Goal: Transaction & Acquisition: Download file/media

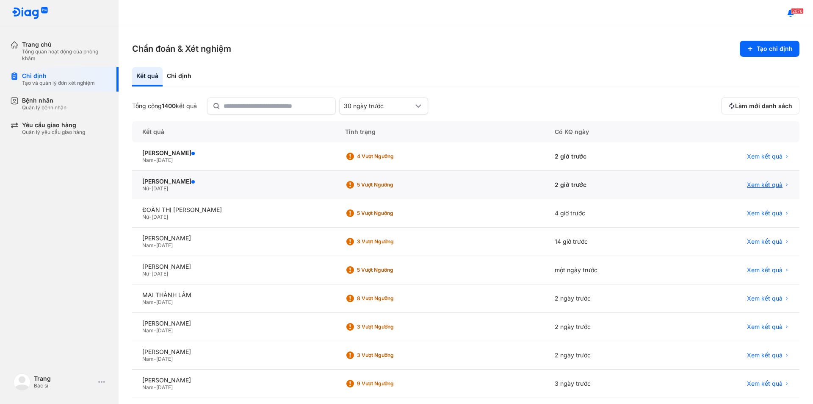
click at [747, 188] on span "Xem kết quả" at bounding box center [765, 185] width 36 height 8
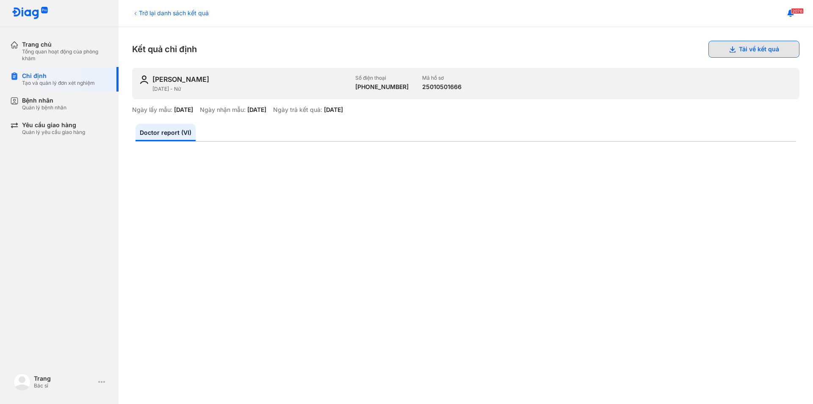
click at [730, 52] on button "Tải về kết quả" at bounding box center [754, 49] width 91 height 17
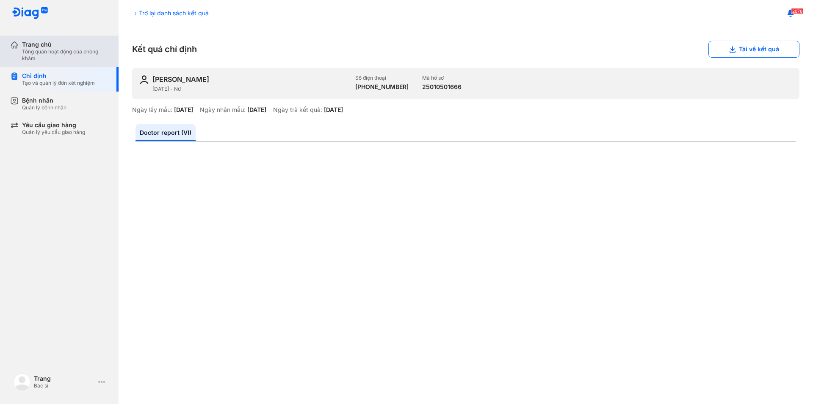
click at [57, 56] on div "Tổng quan hoạt động của phòng khám" at bounding box center [65, 55] width 86 height 14
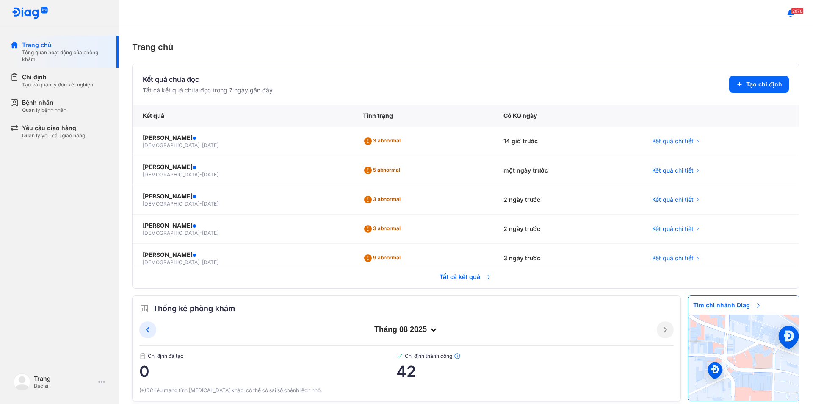
click at [453, 280] on span "Tất cả kết quả" at bounding box center [466, 276] width 63 height 19
